Goal: Task Accomplishment & Management: Manage account settings

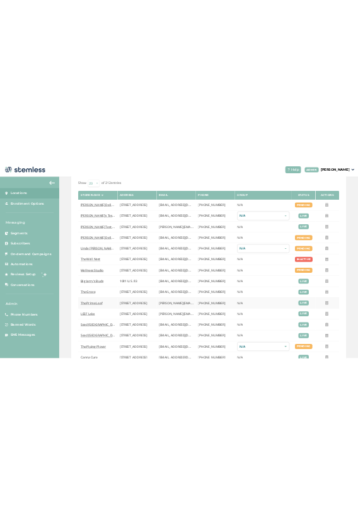
scroll to position [73, 0]
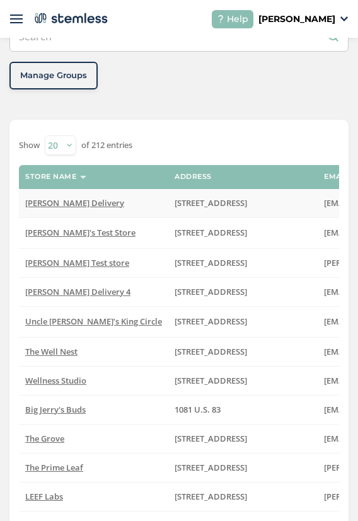
click at [43, 198] on span "[PERSON_NAME] Delivery" at bounding box center [74, 202] width 99 height 11
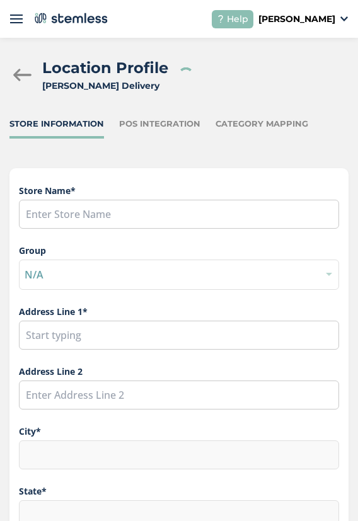
type input "[PERSON_NAME] Delivery"
type input "[STREET_ADDRESS]"
type input "[GEOGRAPHIC_DATA]"
type input "CA"
type input "91316"
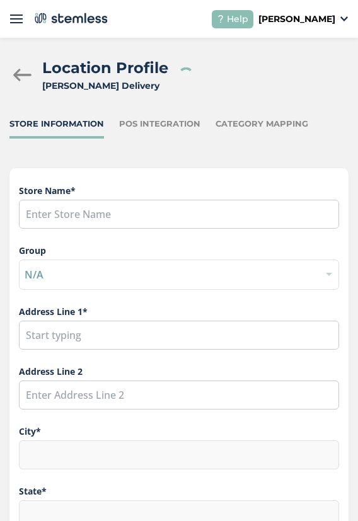
type input "[PERSON_NAME]"
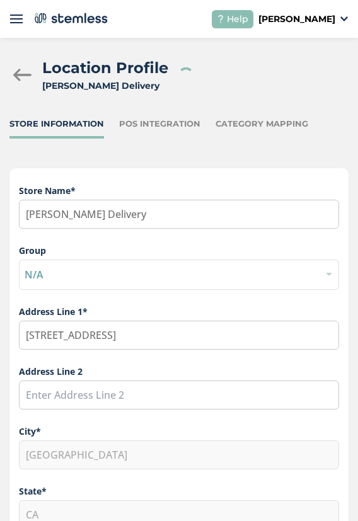
type input "[EMAIL_ADDRESS][DOMAIN_NAME]"
type input "[PHONE_NUMBER]"
type input "America/Los_Angeles"
type input "[PERSON_NAME] Delivery"
drag, startPoint x: 294, startPoint y: 21, endPoint x: 295, endPoint y: 29, distance: 8.3
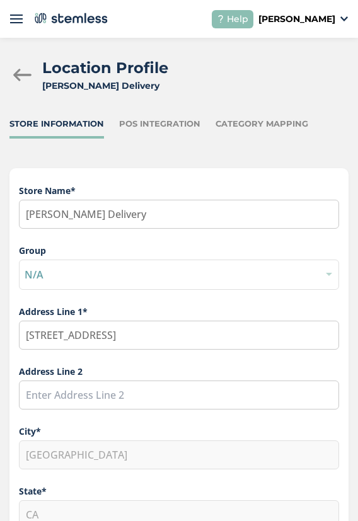
click at [294, 21] on p "[PERSON_NAME]" at bounding box center [296, 19] width 77 height 13
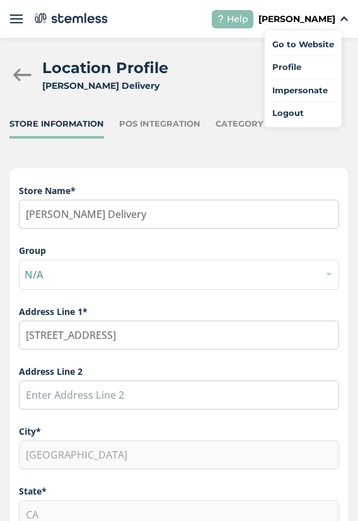
click at [311, 85] on span "Impersonate" at bounding box center [303, 90] width 62 height 13
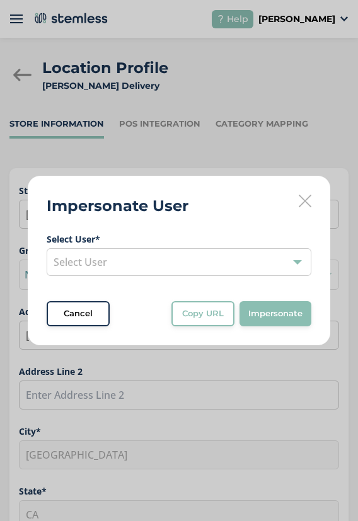
click at [181, 268] on div "Select User" at bounding box center [179, 262] width 265 height 28
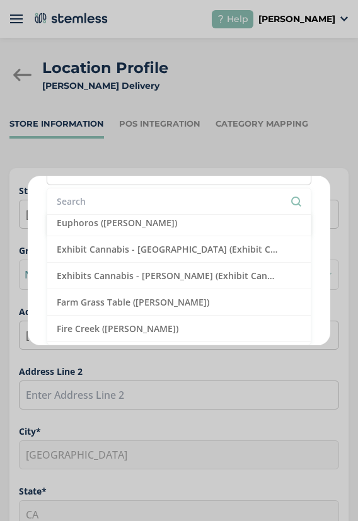
scroll to position [1176, 0]
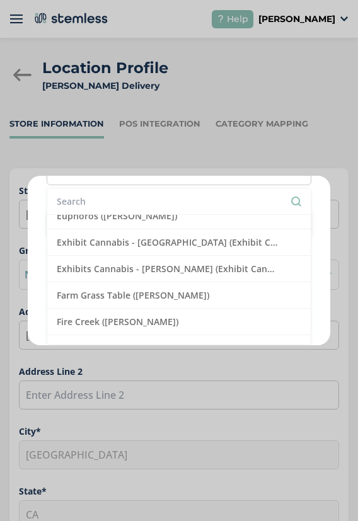
click at [164, 251] on li "Exhibit Cannabis - [GEOGRAPHIC_DATA] (Exhibit Cannabis)" at bounding box center [178, 242] width 263 height 26
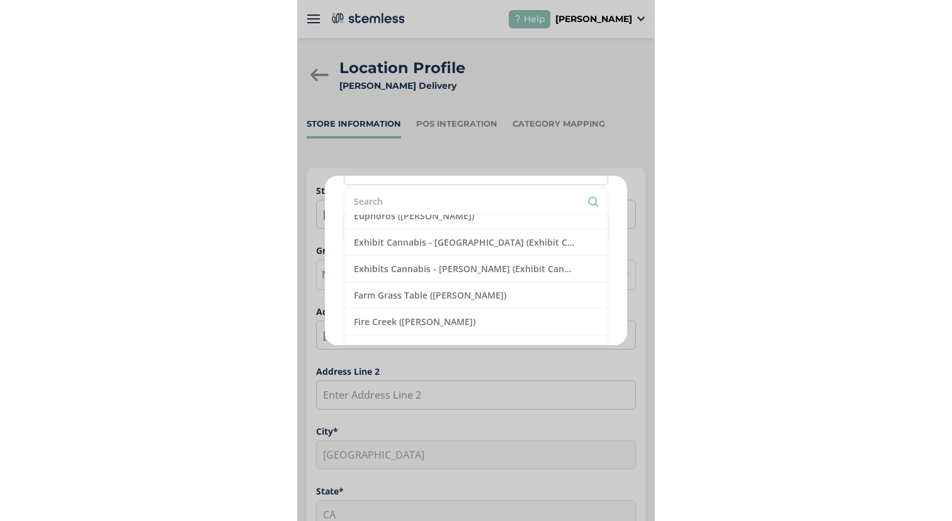
scroll to position [0, 0]
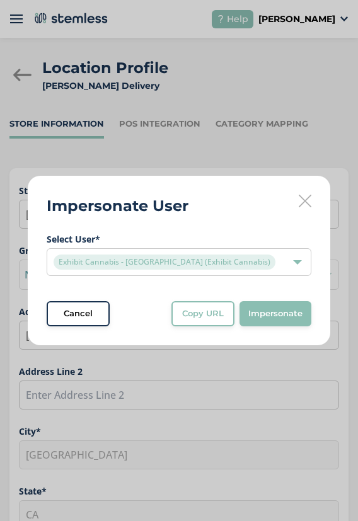
click at [297, 307] on button "Impersonate" at bounding box center [275, 313] width 72 height 25
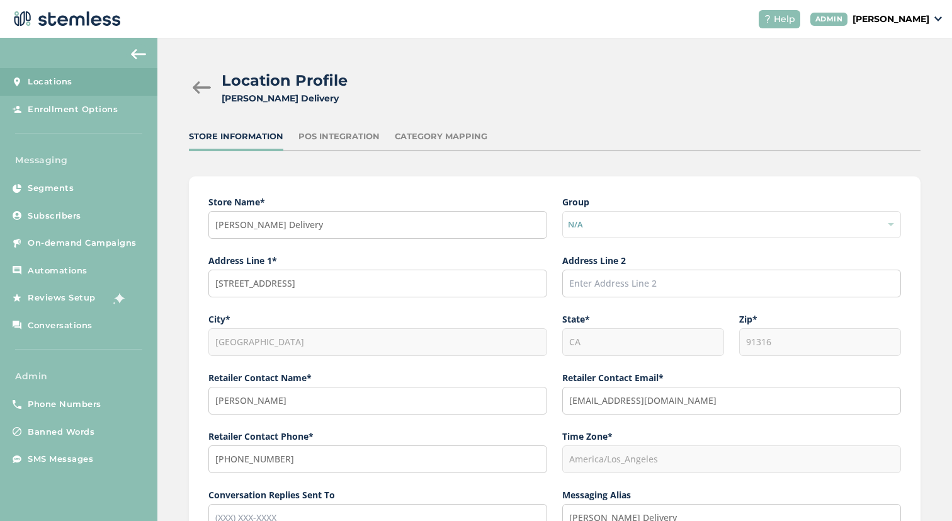
click at [921, 24] on p "[PERSON_NAME]" at bounding box center [891, 19] width 77 height 13
click at [903, 90] on span "Impersonate" at bounding box center [898, 90] width 62 height 13
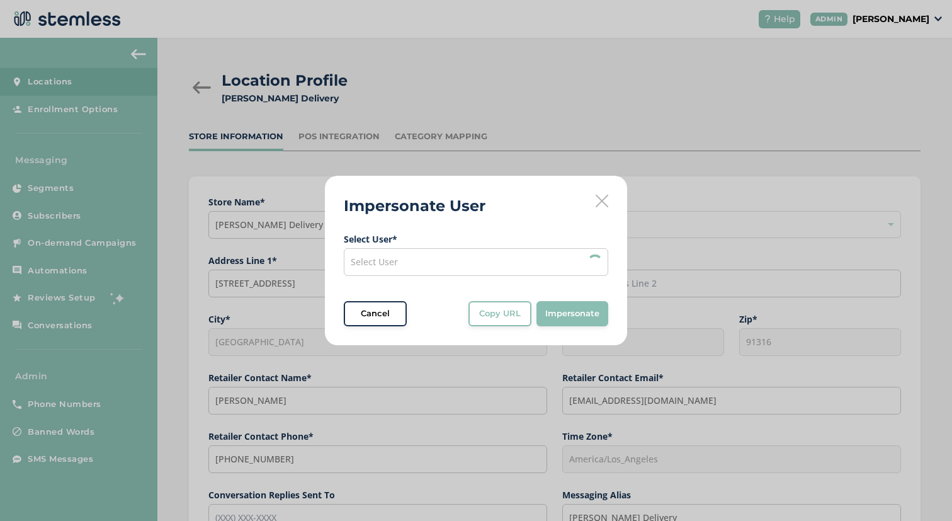
click at [462, 252] on div "Select User" at bounding box center [476, 262] width 265 height 28
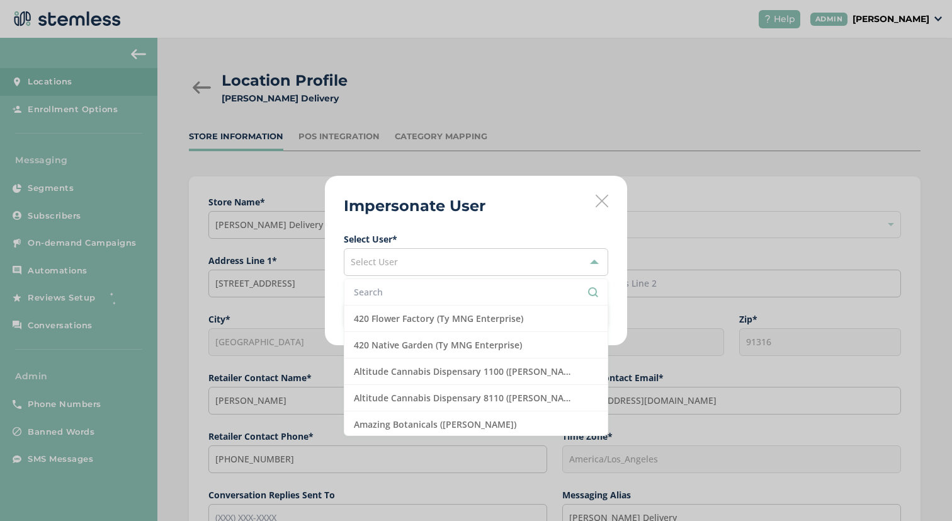
click at [455, 289] on input "text" at bounding box center [476, 291] width 244 height 13
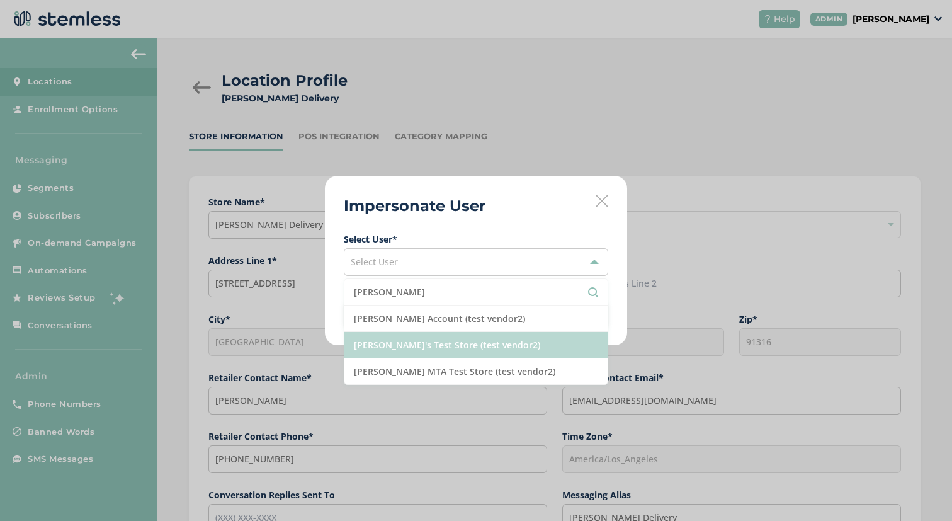
type input "brian"
click at [468, 351] on li "[PERSON_NAME]'s Test Store (test vendor2)" at bounding box center [476, 345] width 263 height 26
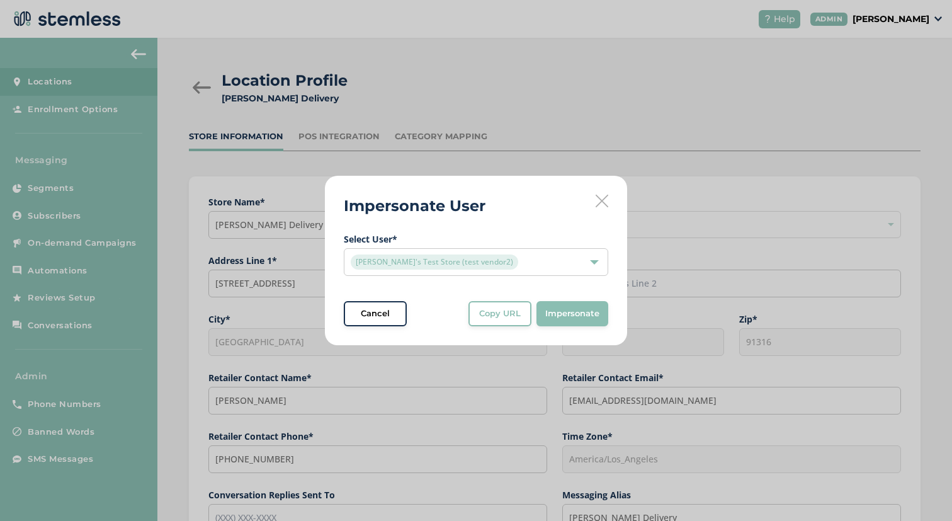
click at [599, 312] on span "Impersonate" at bounding box center [572, 313] width 54 height 13
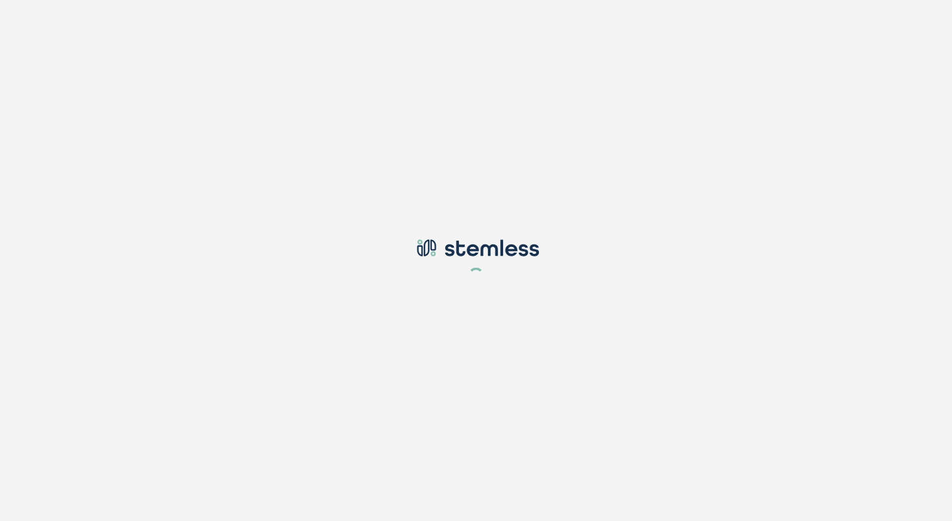
type input "koushi@stemless.co"
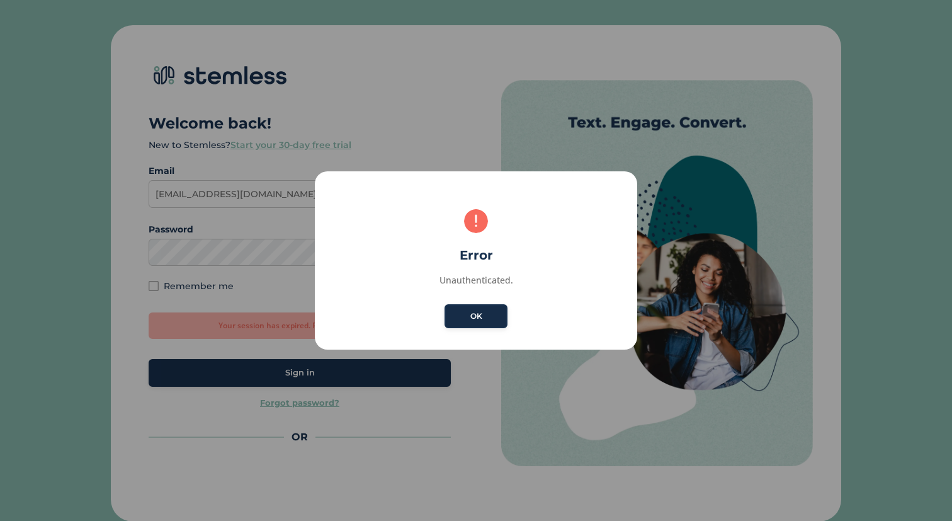
click at [489, 319] on button "OK" at bounding box center [476, 316] width 63 height 24
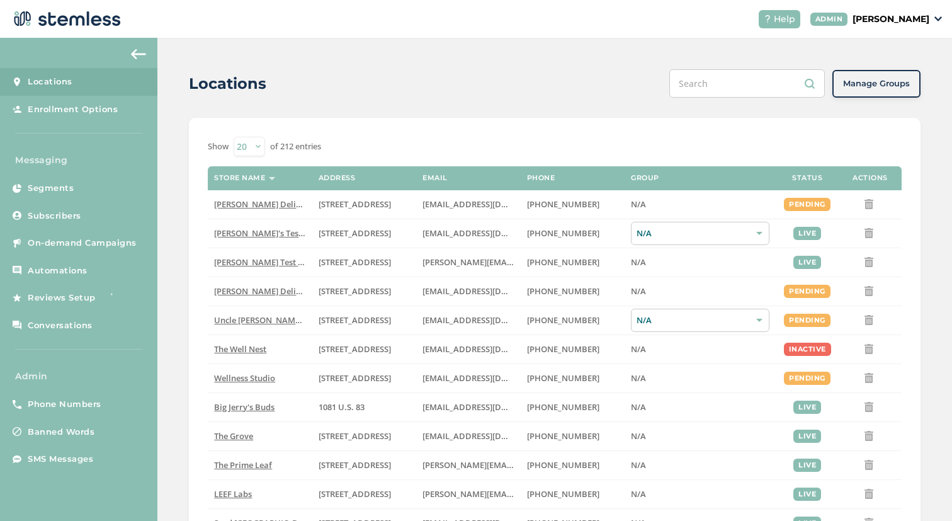
click at [922, 14] on p "[PERSON_NAME]" at bounding box center [891, 19] width 77 height 13
click at [889, 88] on span "Impersonate" at bounding box center [898, 90] width 62 height 13
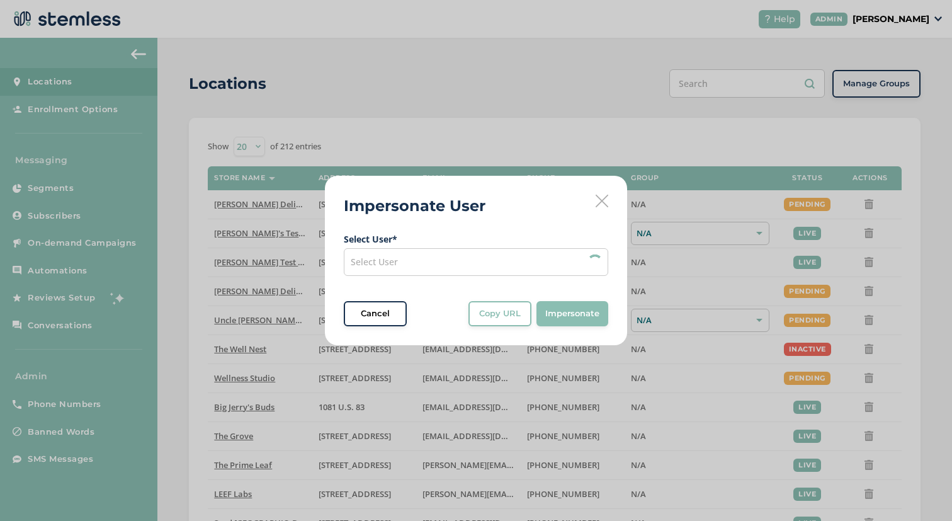
click at [438, 254] on div "Select User" at bounding box center [476, 262] width 265 height 28
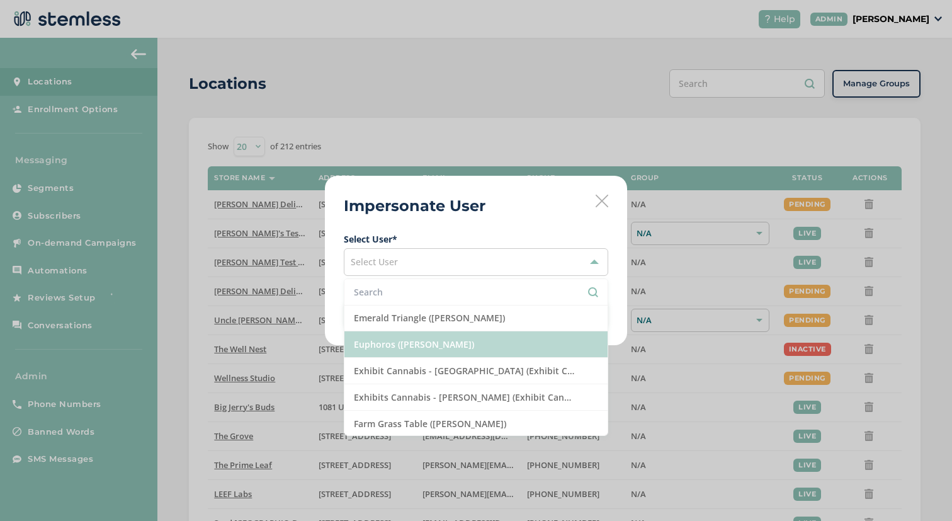
scroll to position [1156, 0]
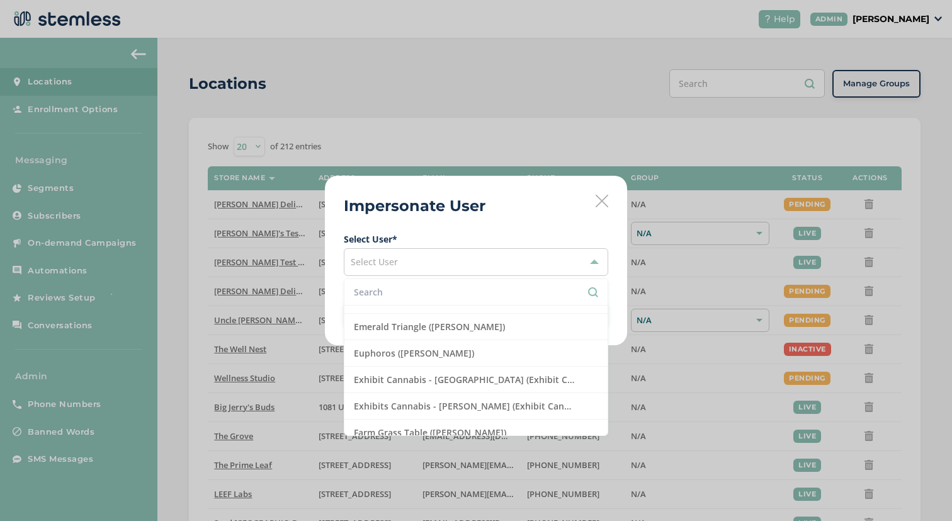
click at [502, 388] on li "Exhibit Cannabis - [GEOGRAPHIC_DATA] (Exhibit Cannabis)" at bounding box center [476, 380] width 263 height 26
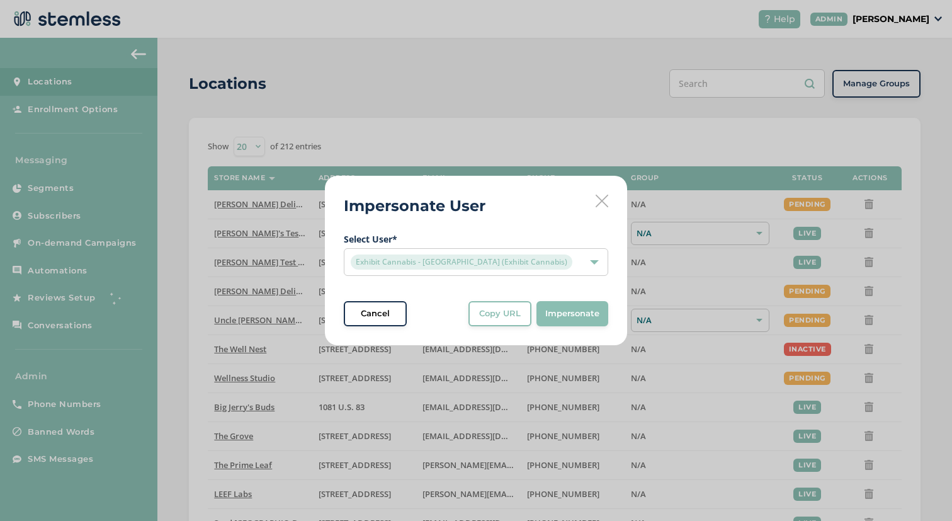
click at [573, 323] on button "Impersonate" at bounding box center [573, 313] width 72 height 25
